Goal: Find specific page/section: Find specific page/section

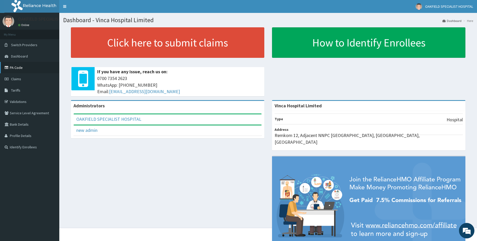
click at [20, 65] on link "PA Code" at bounding box center [29, 67] width 59 height 11
click at [13, 66] on link "PA Code" at bounding box center [29, 67] width 59 height 11
